Goal: Check status: Check status

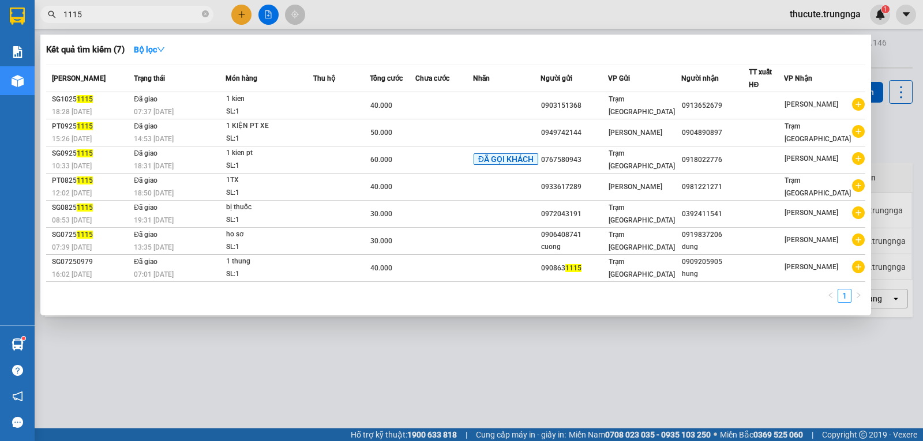
click at [157, 11] on input "1115" at bounding box center [131, 14] width 136 height 13
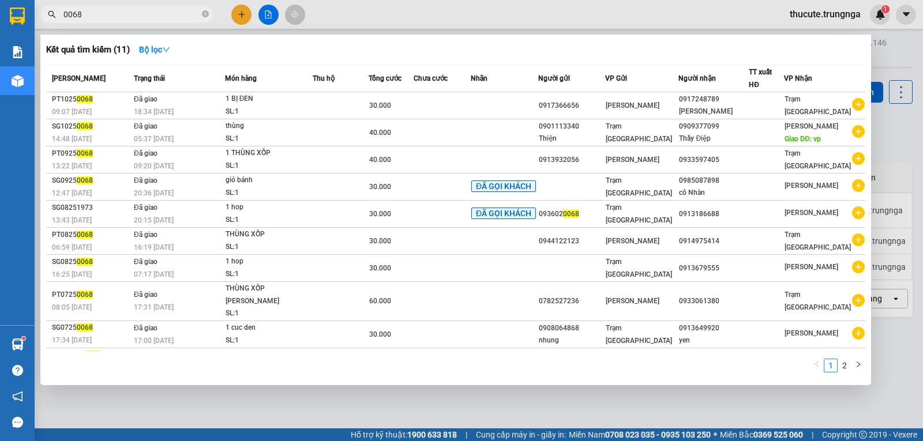
click at [119, 17] on input "0068" at bounding box center [131, 14] width 136 height 13
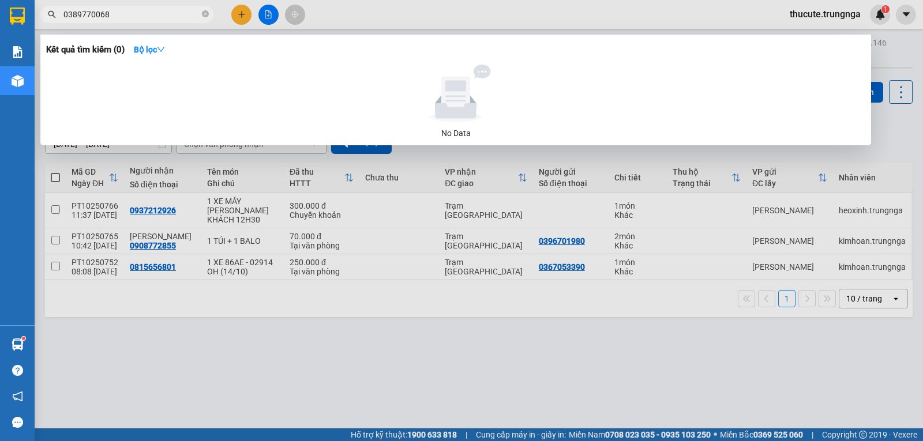
click at [127, 16] on input "0389770068" at bounding box center [131, 14] width 136 height 13
click at [103, 10] on input "0389770068" at bounding box center [131, 14] width 136 height 13
type input "0389770068"
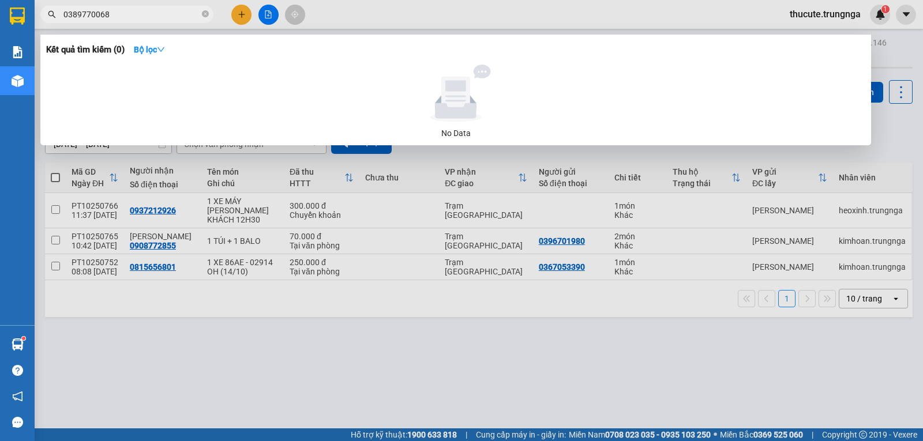
click at [341, 215] on div at bounding box center [461, 220] width 923 height 441
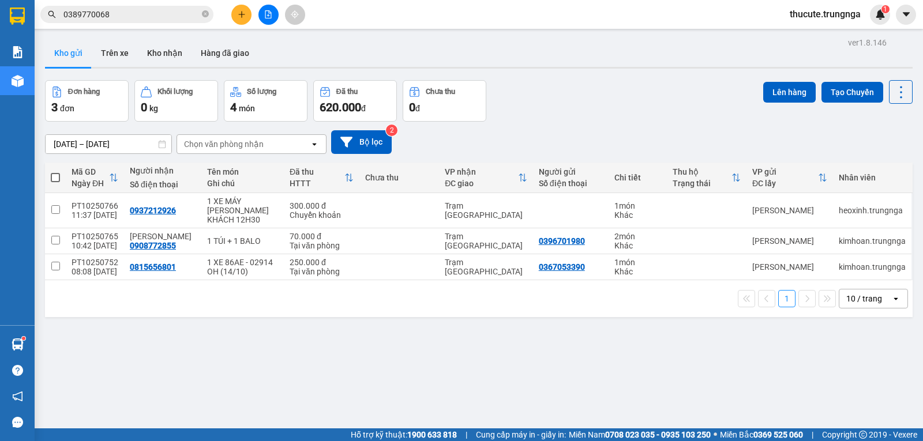
click at [166, 400] on div "ver 1.8.146 Kho gửi Trên xe [PERSON_NAME] Hàng đã [PERSON_NAME] hàng 3 đơn [PER…" at bounding box center [478, 255] width 877 height 441
click at [418, 56] on div "Kho gửi Trên xe Kho nhận Hàng đã giao" at bounding box center [478, 54] width 867 height 31
click at [131, 19] on input "0389770068" at bounding box center [131, 14] width 136 height 13
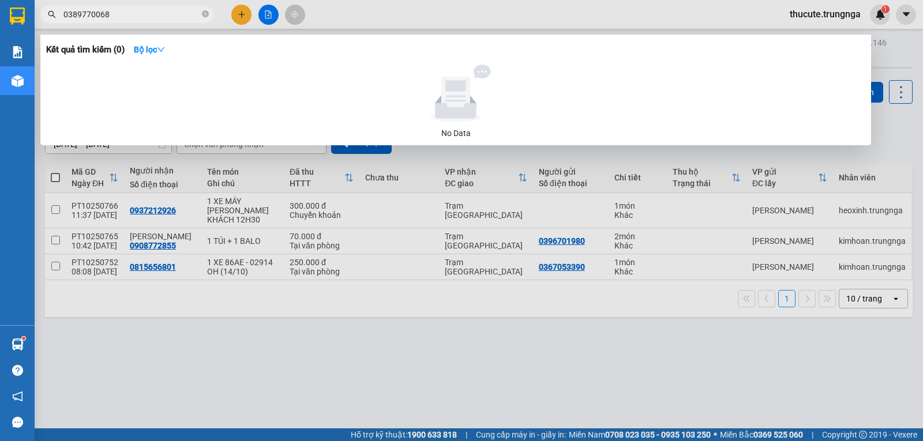
click at [131, 19] on input "0389770068" at bounding box center [131, 14] width 136 height 13
click at [408, 233] on div at bounding box center [461, 220] width 923 height 441
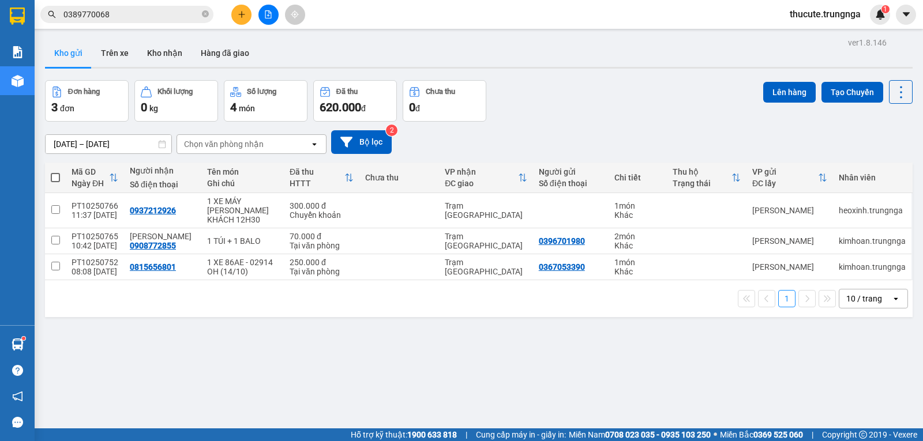
click at [145, 19] on input "0389770068" at bounding box center [131, 14] width 136 height 13
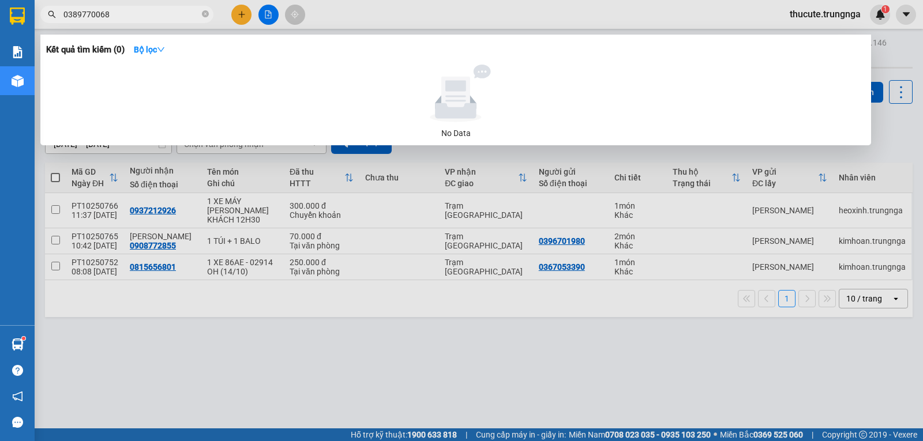
click at [133, 16] on input "0389770068" at bounding box center [131, 14] width 136 height 13
click at [253, 180] on div at bounding box center [461, 220] width 923 height 441
click at [140, 13] on input "0389770068" at bounding box center [131, 14] width 136 height 13
click at [152, 50] on strong "Bộ lọc" at bounding box center [149, 49] width 31 height 9
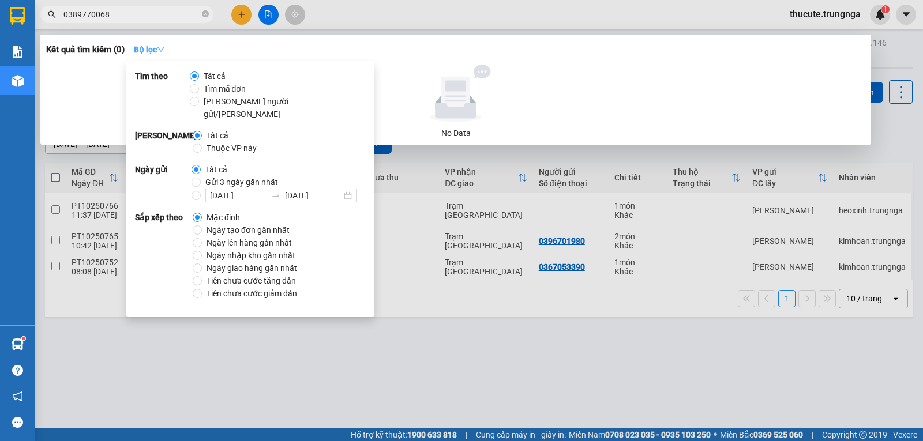
click at [152, 50] on strong "Bộ lọc" at bounding box center [149, 49] width 31 height 9
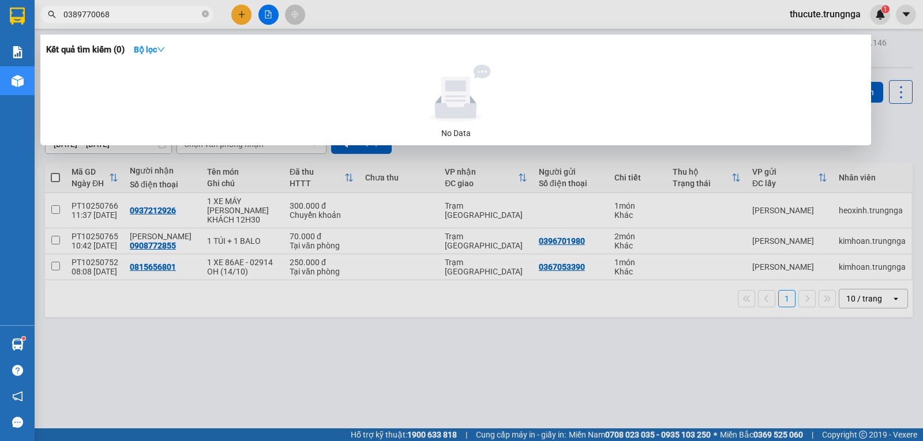
click at [347, 350] on div at bounding box center [461, 220] width 923 height 441
click at [172, 18] on input "0389770068" at bounding box center [131, 14] width 136 height 13
click at [94, 13] on input "0389770068" at bounding box center [131, 14] width 136 height 13
click at [95, 14] on input "0389770068" at bounding box center [131, 14] width 136 height 13
